Goal: Check status: Check status

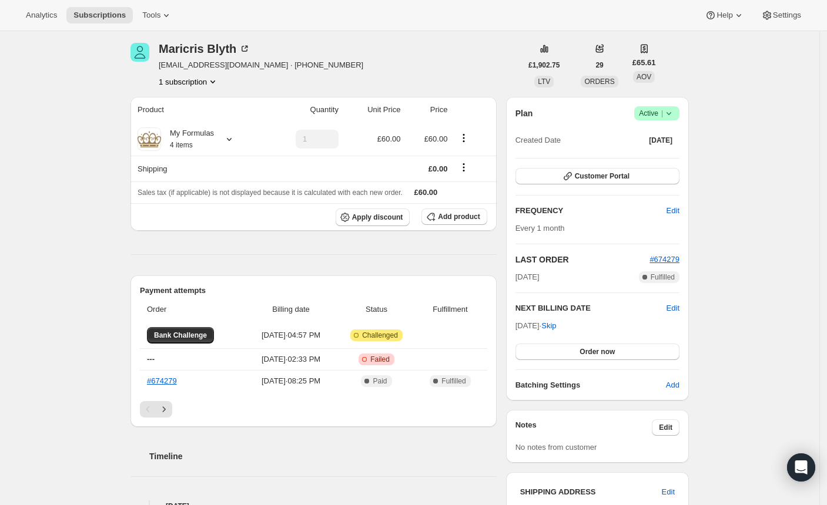
scroll to position [96, 0]
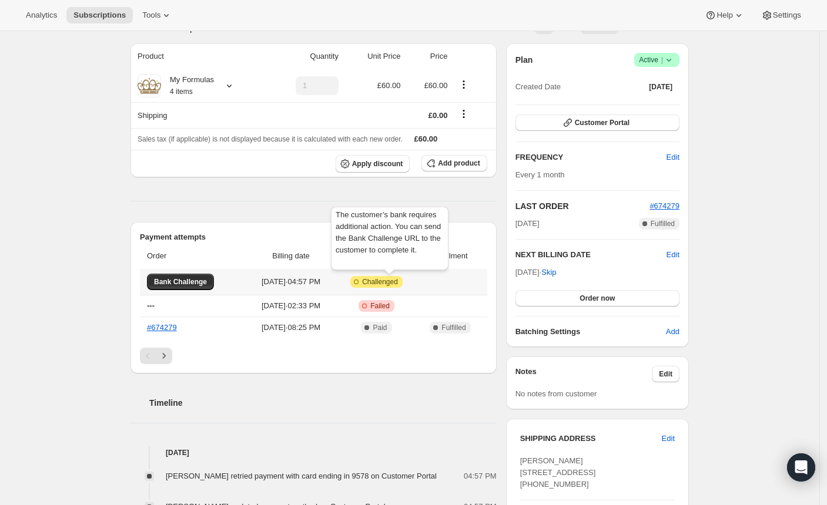
click at [397, 279] on span "Challenged" at bounding box center [380, 281] width 36 height 9
click at [183, 280] on span "Bank Challenge" at bounding box center [180, 281] width 53 height 9
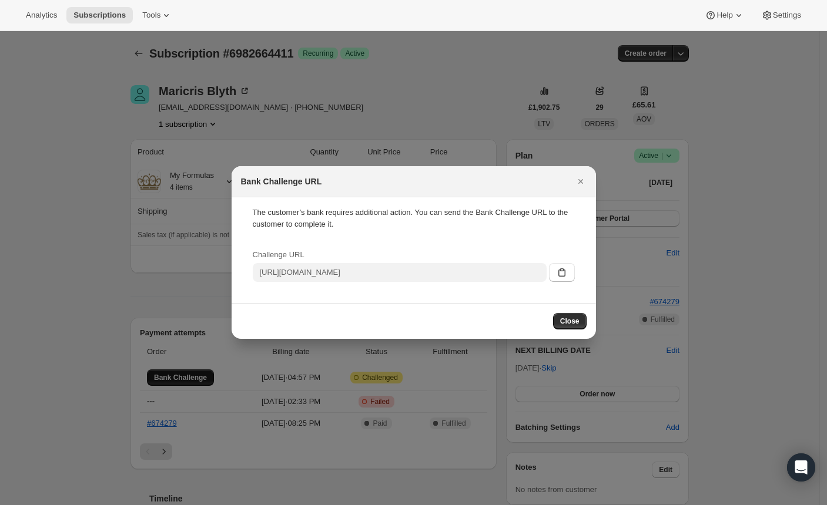
scroll to position [0, 0]
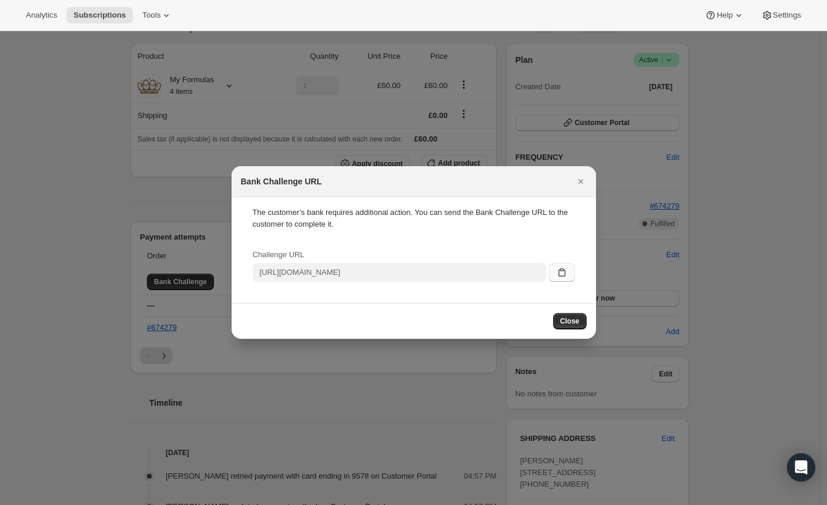
click at [559, 276] on icon ":rbb:" at bounding box center [561, 272] width 7 height 8
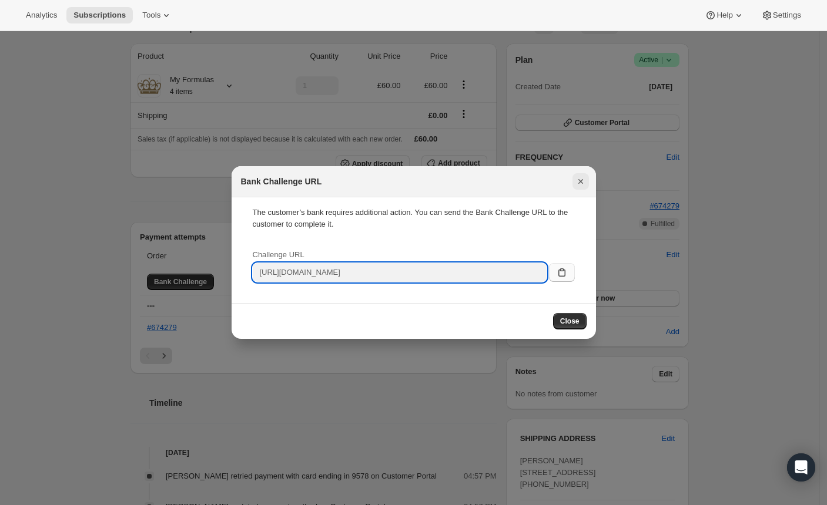
click at [576, 184] on icon "Close" at bounding box center [581, 182] width 12 height 12
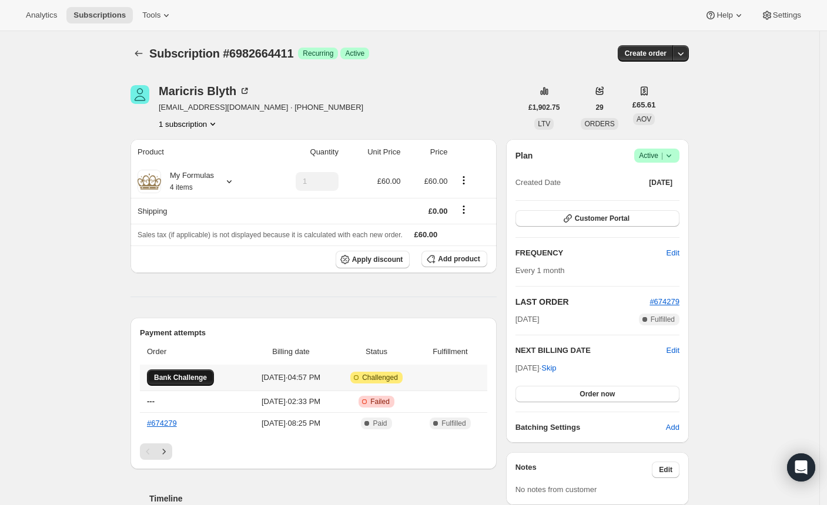
click at [172, 373] on button "Bank Challenge" at bounding box center [180, 378] width 67 height 16
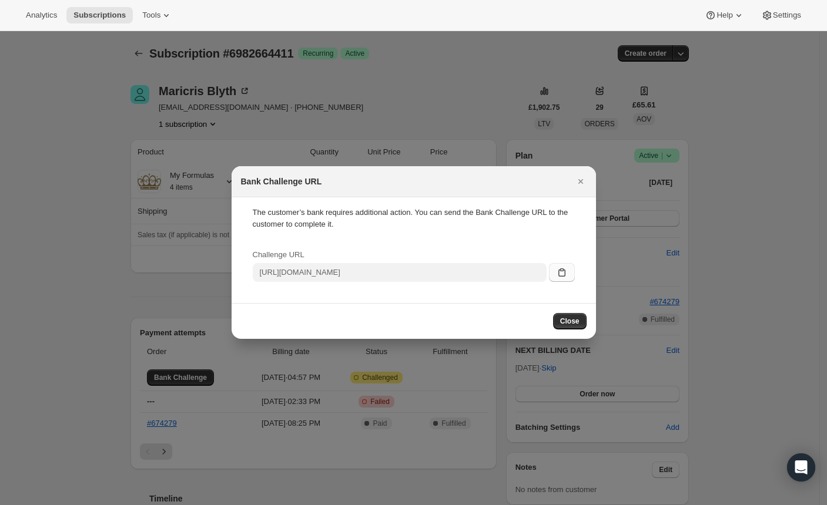
click at [562, 272] on icon ":rbb:" at bounding box center [562, 273] width 12 height 12
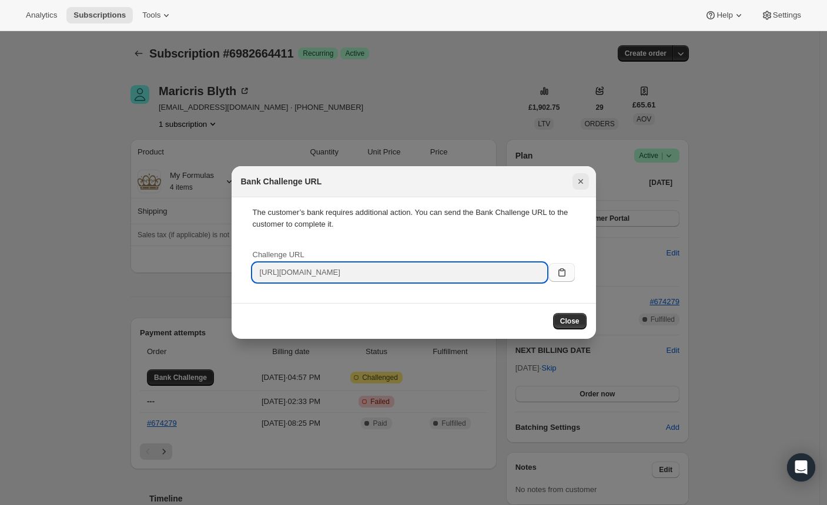
click at [583, 183] on icon "Close" at bounding box center [581, 182] width 12 height 12
